Goal: Find specific page/section: Find specific page/section

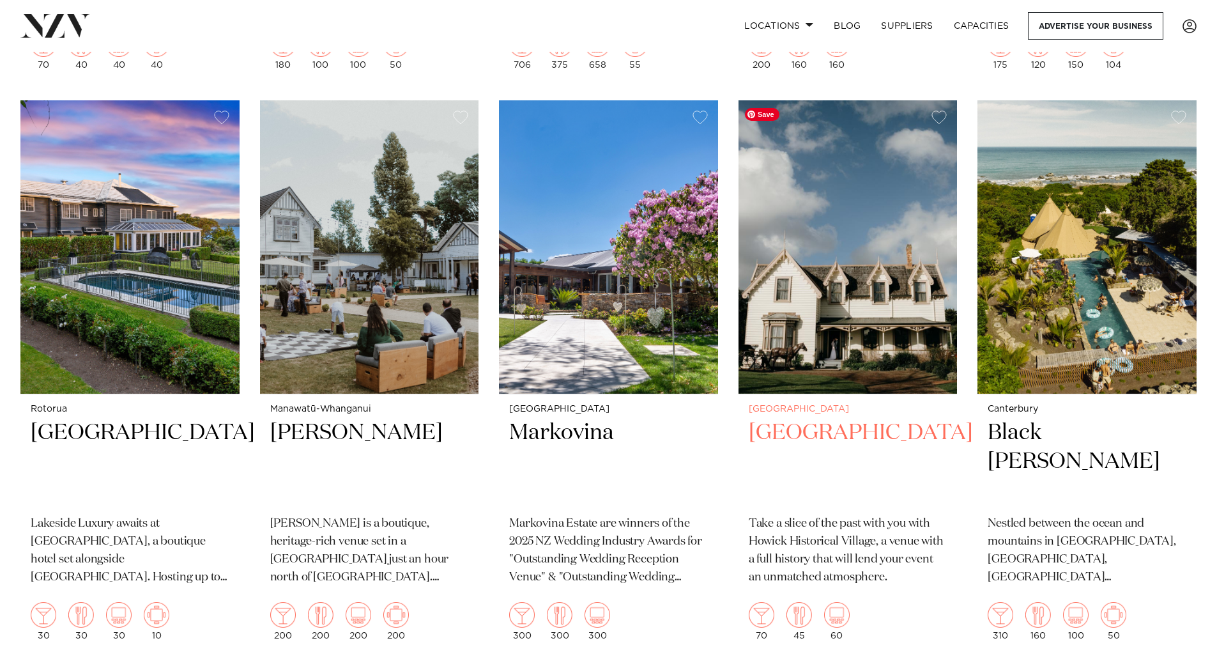
scroll to position [1406, 0]
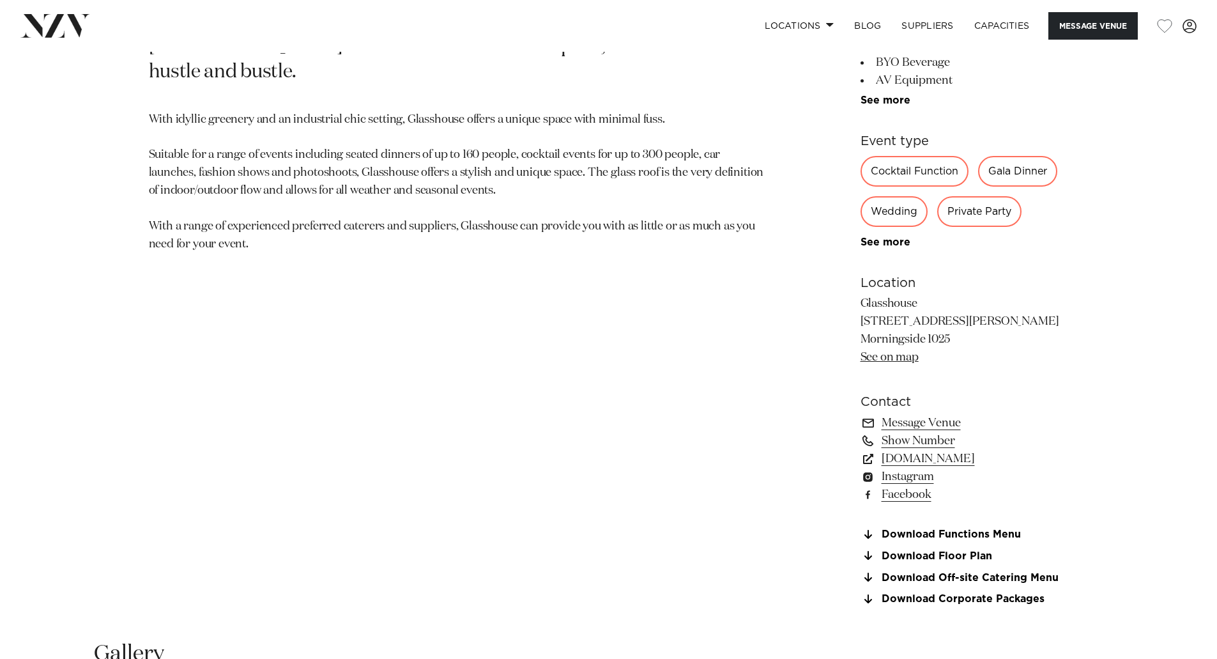
scroll to position [703, 0]
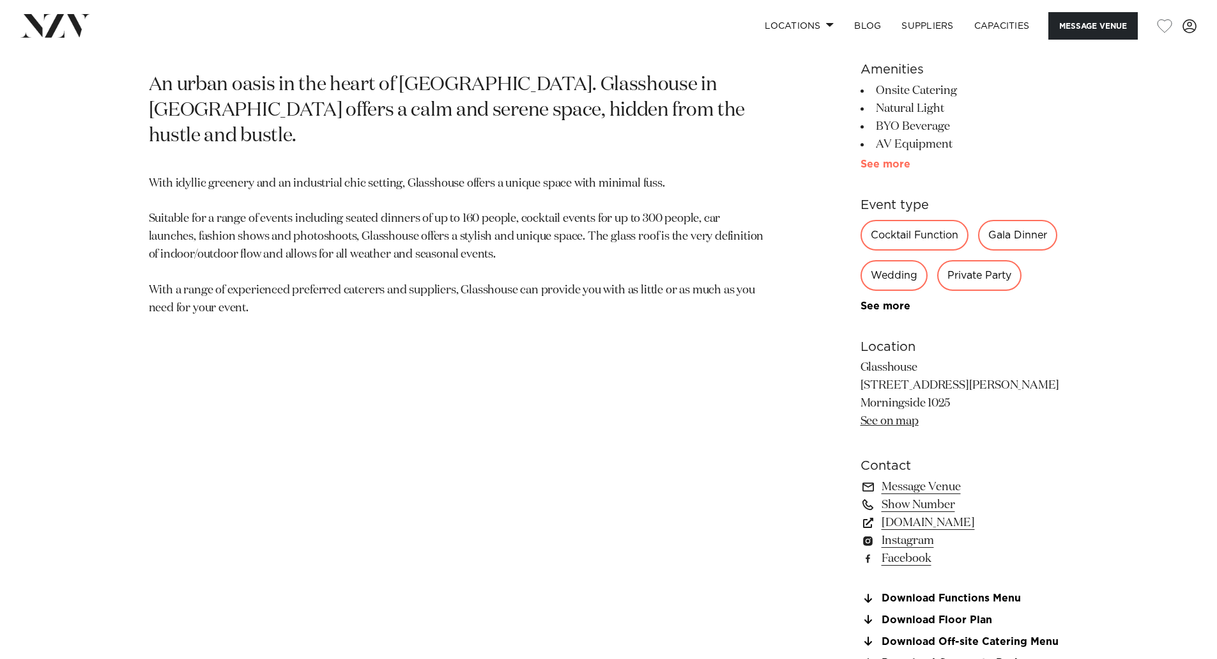
click at [885, 167] on link "See more" at bounding box center [911, 164] width 100 height 10
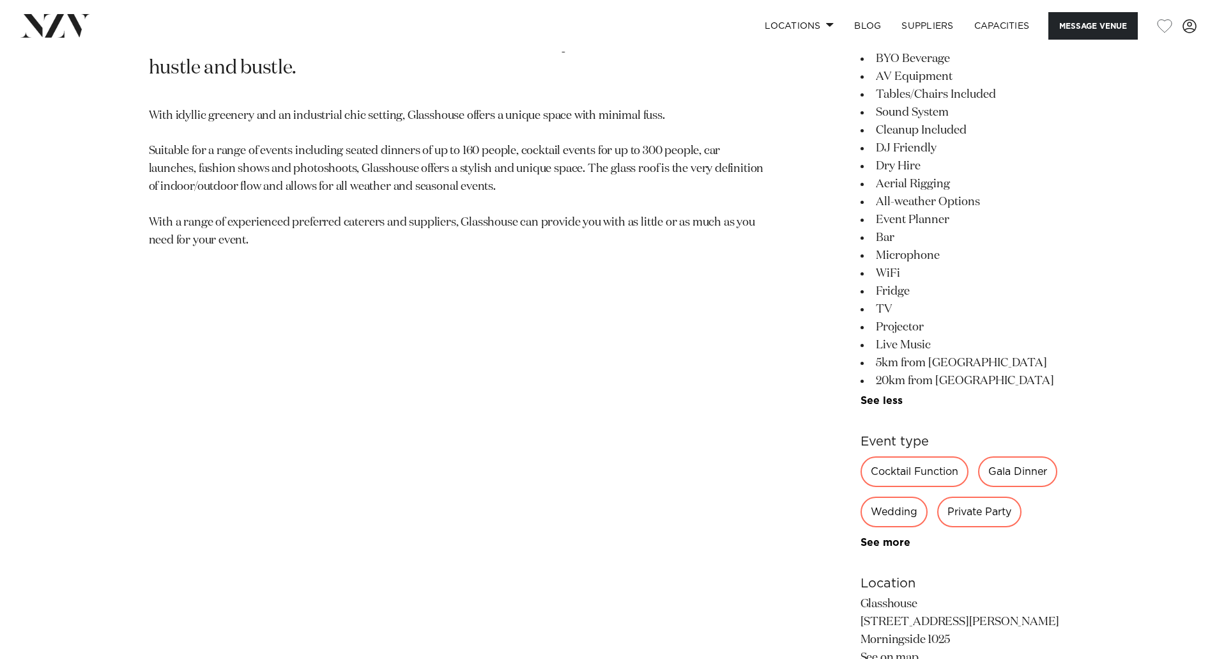
scroll to position [1214, 0]
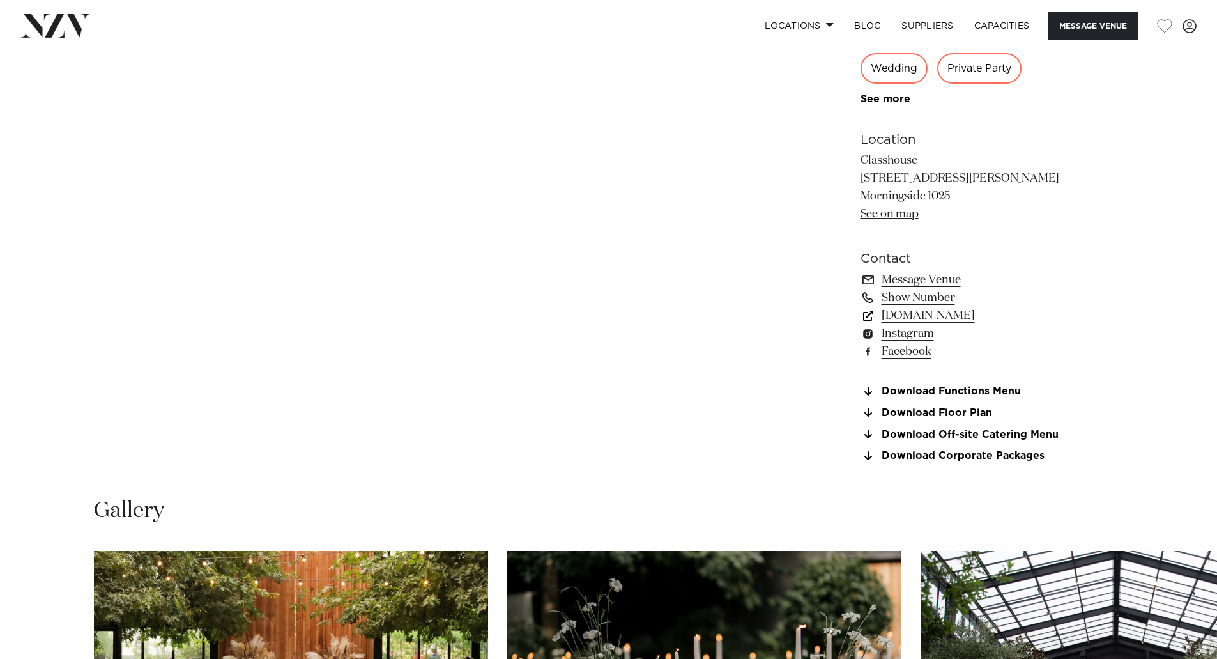
click at [923, 316] on link "[DOMAIN_NAME]" at bounding box center [965, 316] width 208 height 18
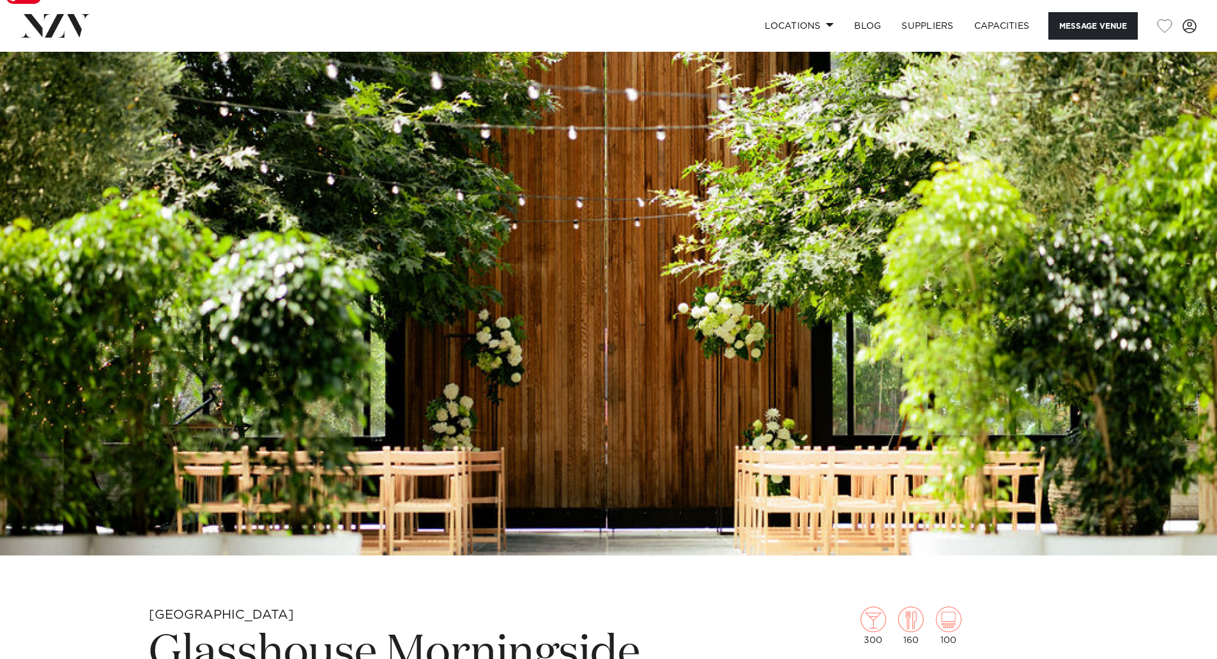
scroll to position [0, 0]
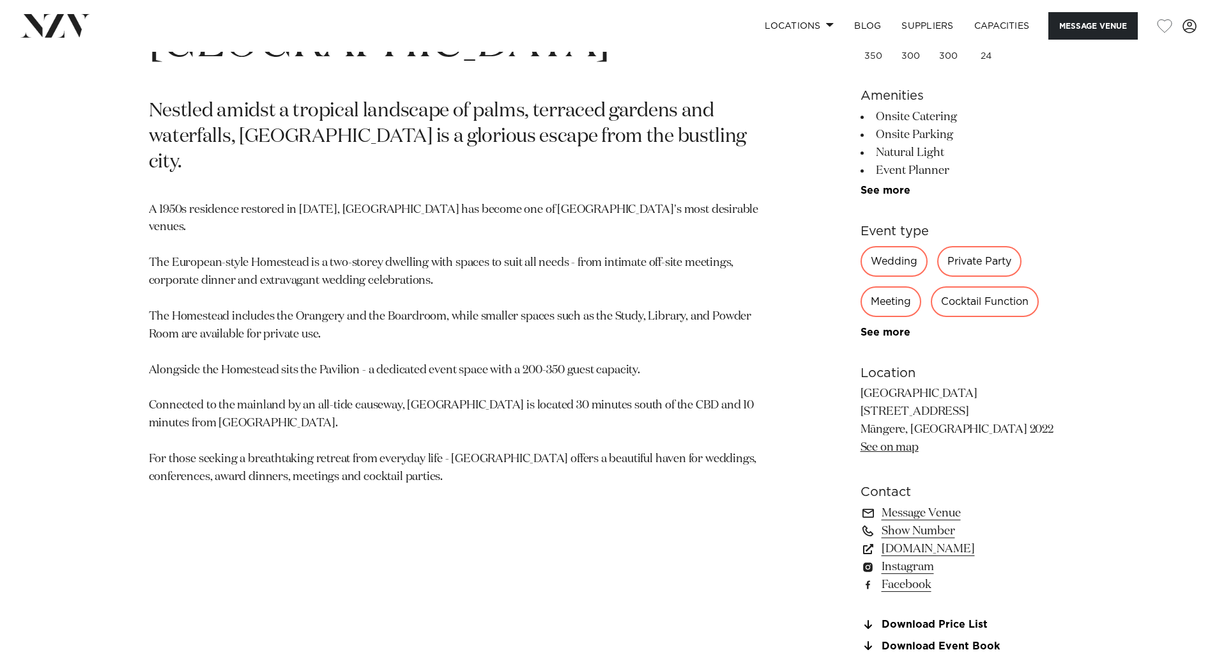
scroll to position [831, 0]
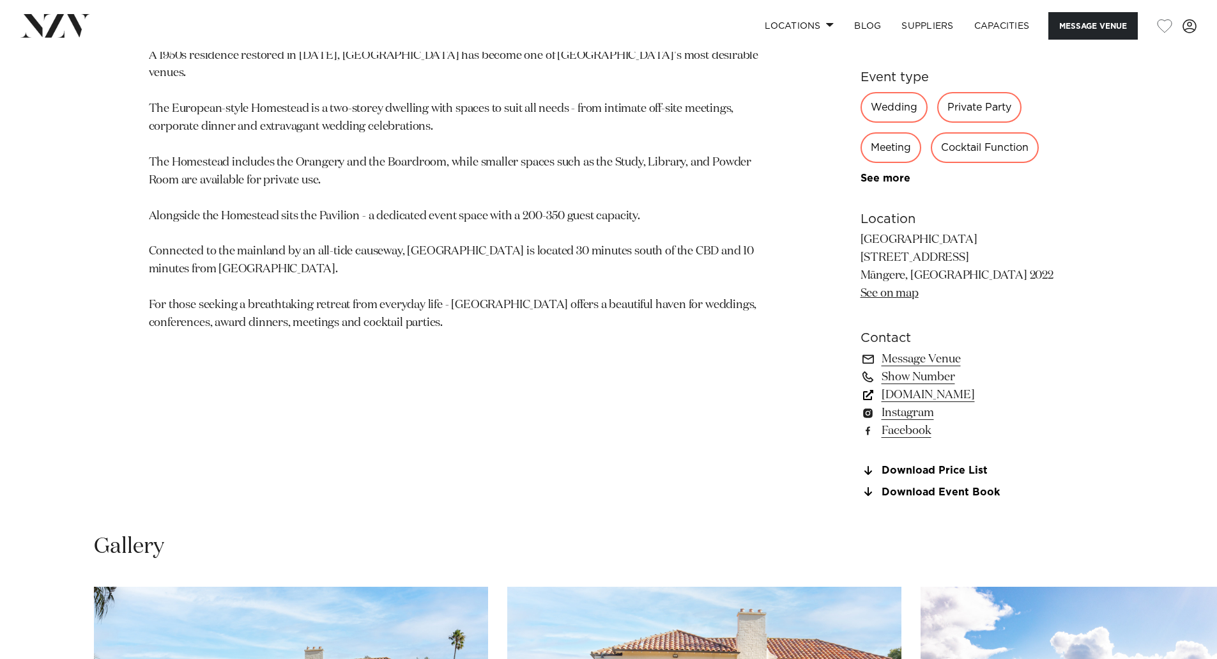
click at [925, 391] on link "www.puketutuislandestate.co.nz" at bounding box center [965, 395] width 208 height 18
